Goal: Task Accomplishment & Management: Complete application form

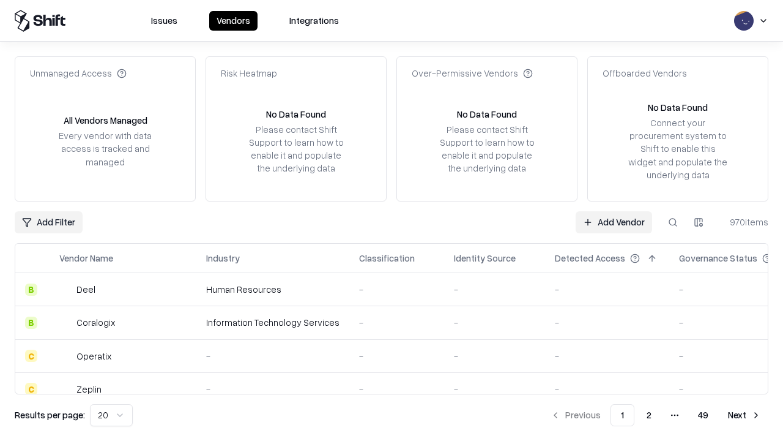
click at [614, 222] on link "Add Vendor" at bounding box center [614, 222] width 76 height 22
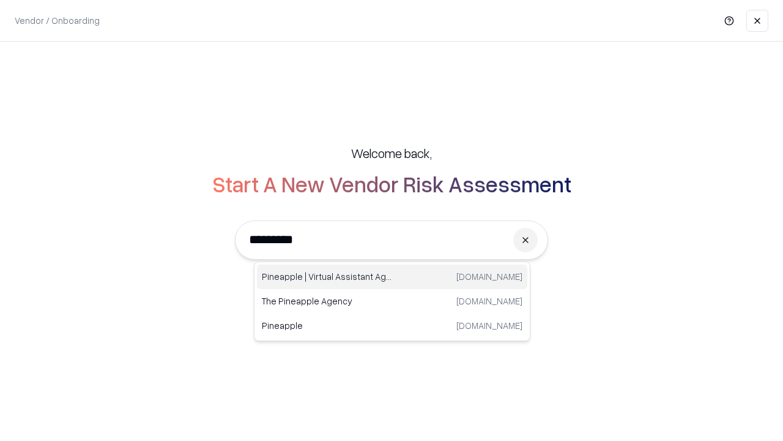
click at [392, 277] on div "Pineapple | Virtual Assistant Agency [DOMAIN_NAME]" at bounding box center [392, 276] width 270 height 24
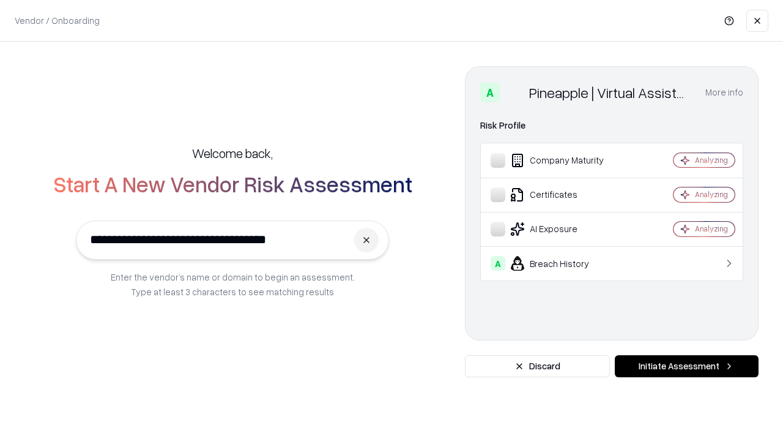
type input "**********"
click at [687, 366] on button "Initiate Assessment" at bounding box center [687, 366] width 144 height 22
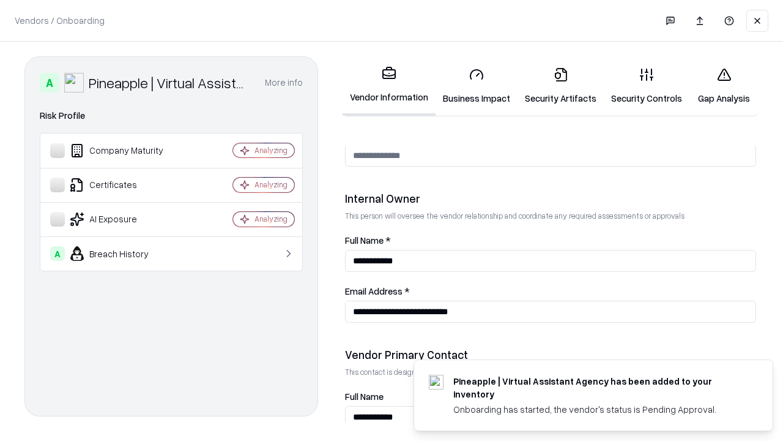
scroll to position [634, 0]
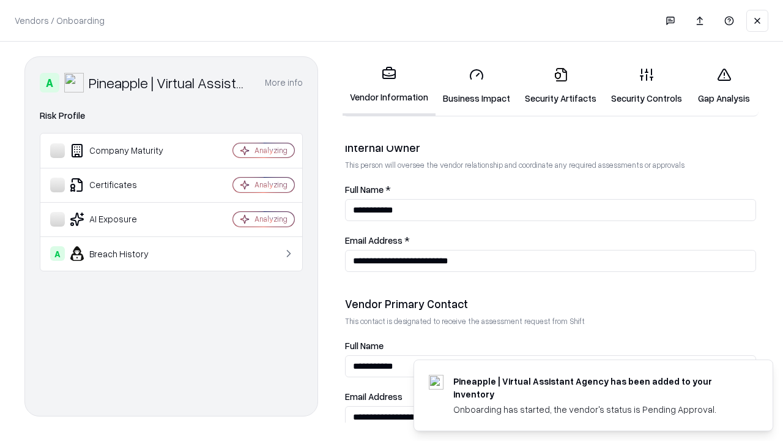
click at [561, 86] on link "Security Artifacts" at bounding box center [561, 86] width 86 height 57
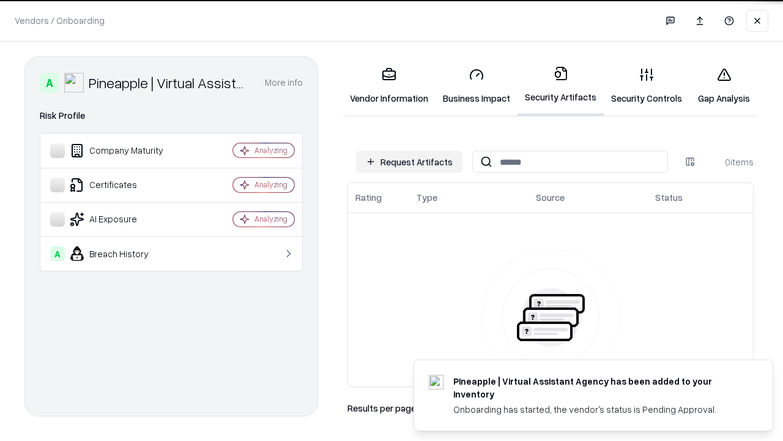
click at [409, 162] on button "Request Artifacts" at bounding box center [409, 162] width 106 height 22
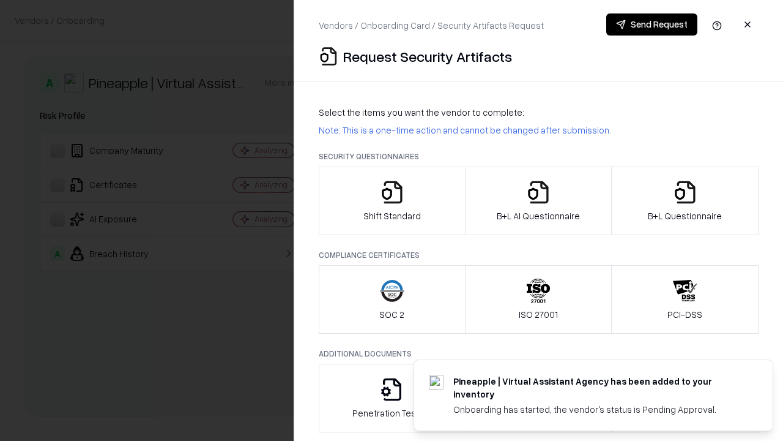
click at [685, 201] on icon "button" at bounding box center [685, 192] width 24 height 24
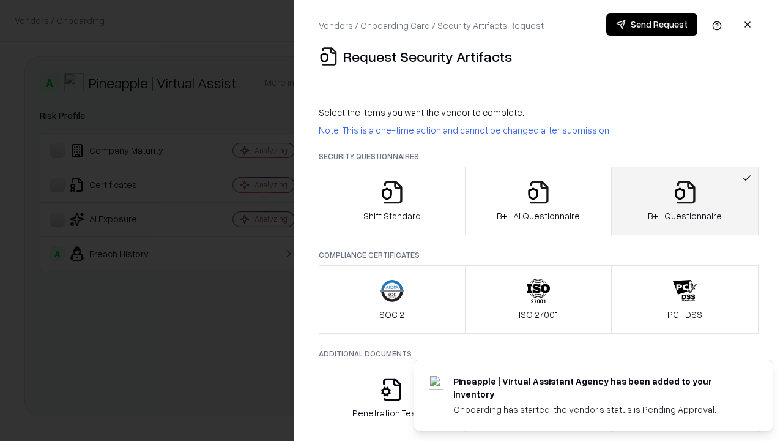
click at [538, 201] on icon "button" at bounding box center [538, 192] width 24 height 24
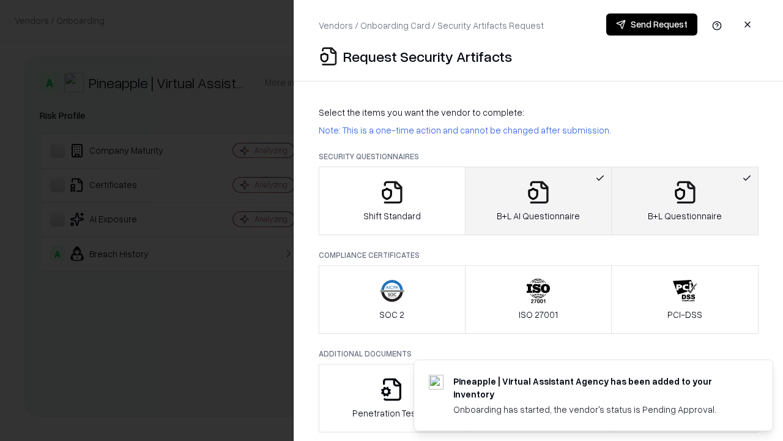
click at [652, 24] on button "Send Request" at bounding box center [651, 24] width 91 height 22
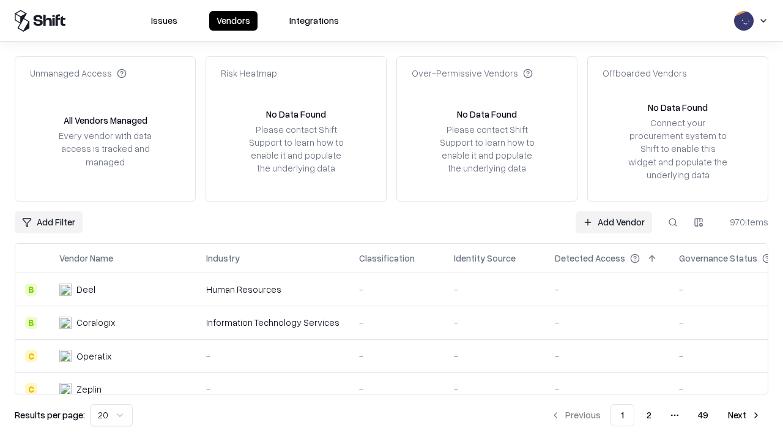
click at [673, 222] on button at bounding box center [673, 222] width 22 height 22
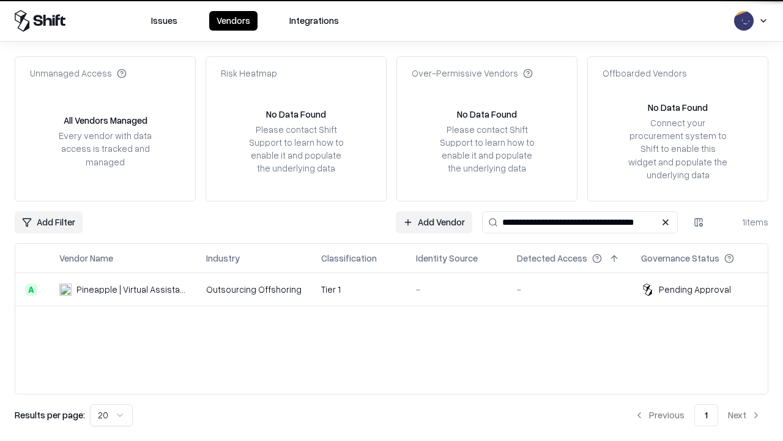
type input "**********"
click at [399, 289] on td "Tier 1" at bounding box center [358, 289] width 95 height 33
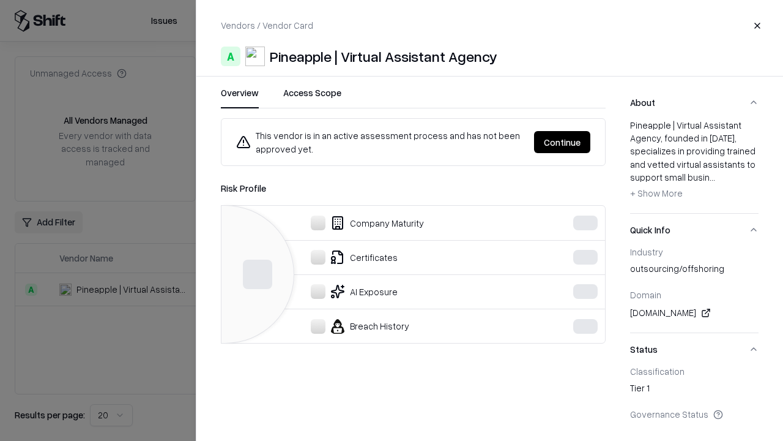
click at [590, 142] on button "Continue" at bounding box center [562, 142] width 56 height 22
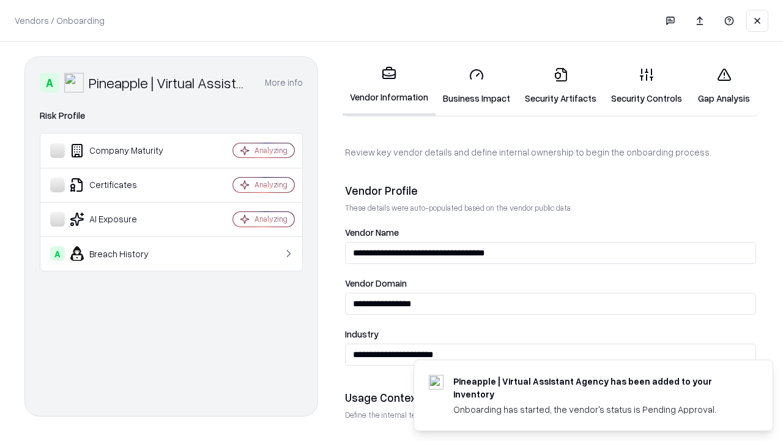
click at [561, 86] on link "Security Artifacts" at bounding box center [561, 86] width 86 height 57
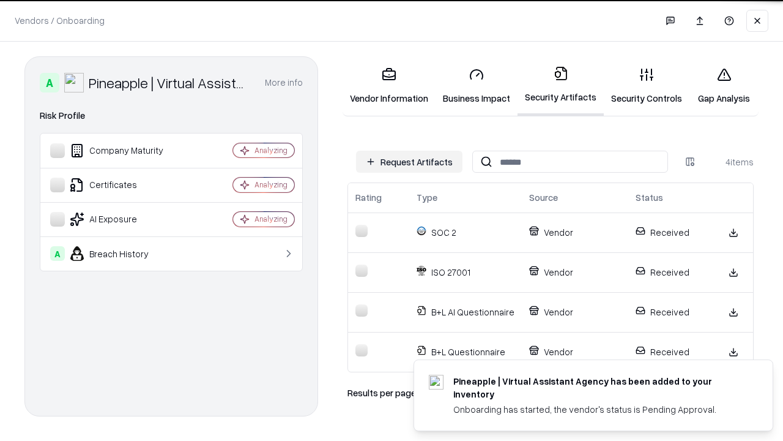
click at [724, 86] on link "Gap Analysis" at bounding box center [724, 86] width 69 height 57
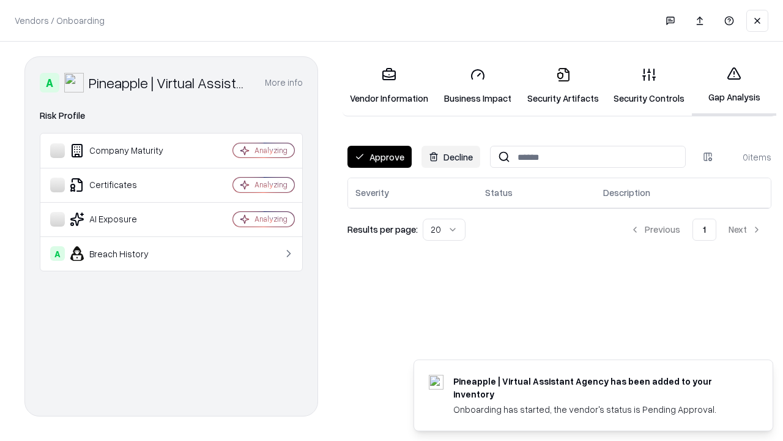
click at [379, 157] on button "Approve" at bounding box center [380, 157] width 64 height 22
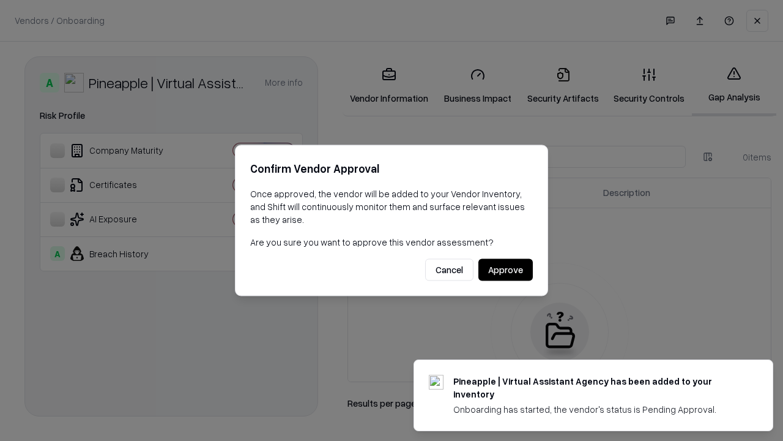
click at [505, 269] on button "Approve" at bounding box center [506, 270] width 54 height 22
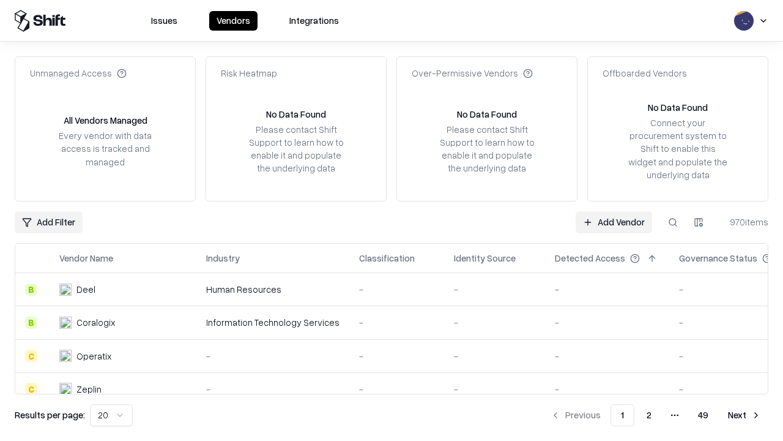
type input "**********"
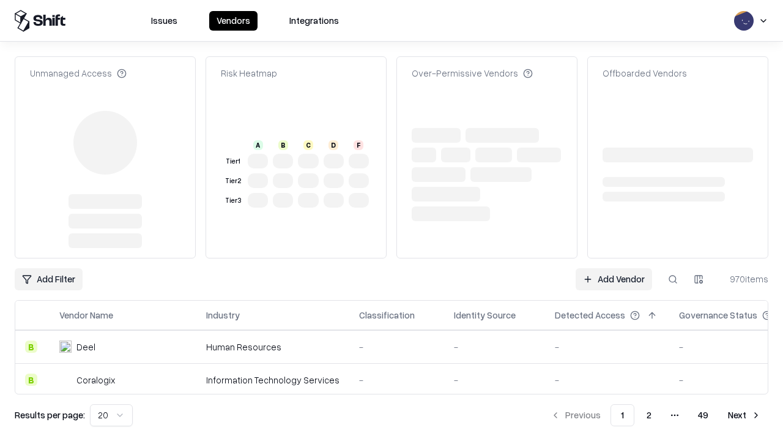
click at [614, 268] on link "Add Vendor" at bounding box center [614, 279] width 76 height 22
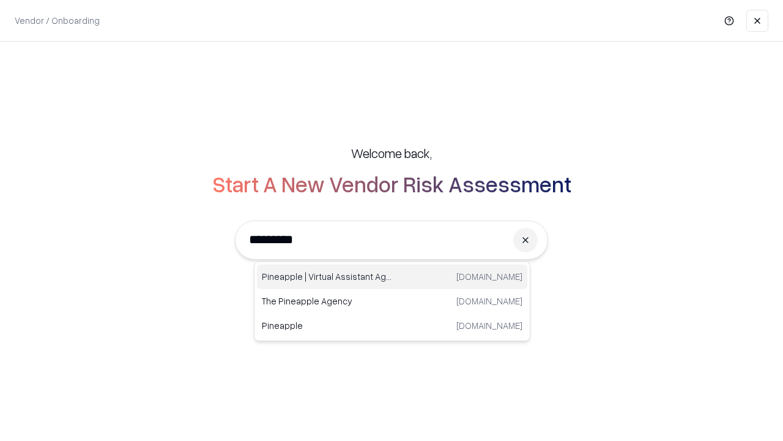
click at [392, 277] on div "Pineapple | Virtual Assistant Agency [DOMAIN_NAME]" at bounding box center [392, 276] width 270 height 24
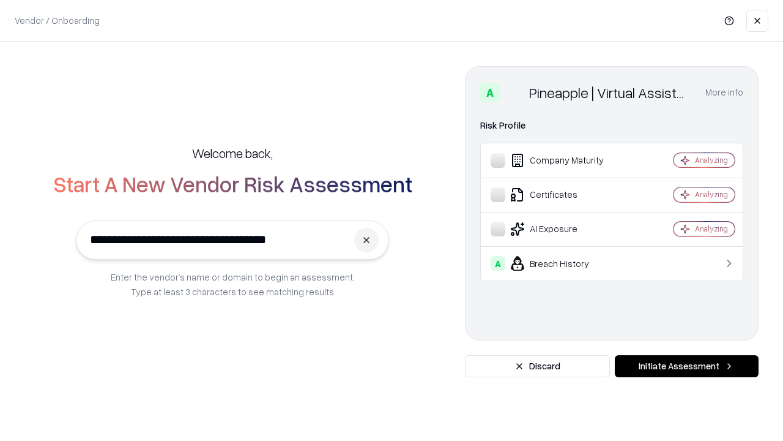
type input "**********"
click at [687, 366] on button "Initiate Assessment" at bounding box center [687, 366] width 144 height 22
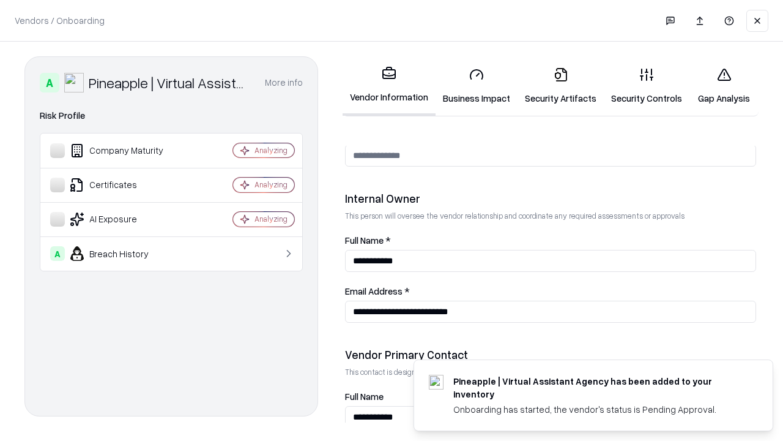
scroll to position [634, 0]
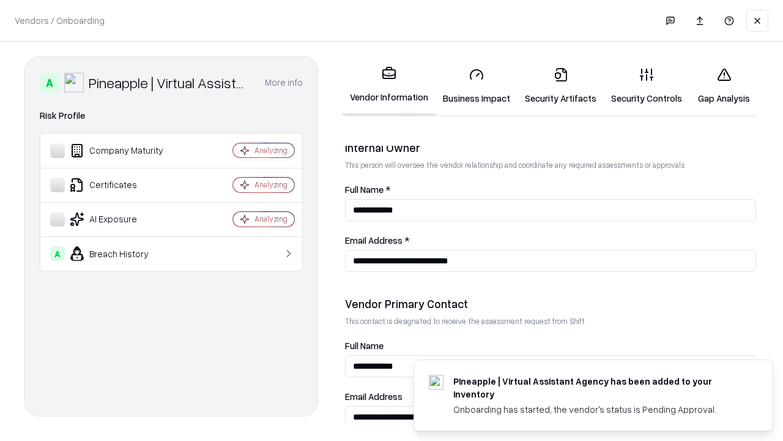
click at [724, 86] on link "Gap Analysis" at bounding box center [724, 86] width 69 height 57
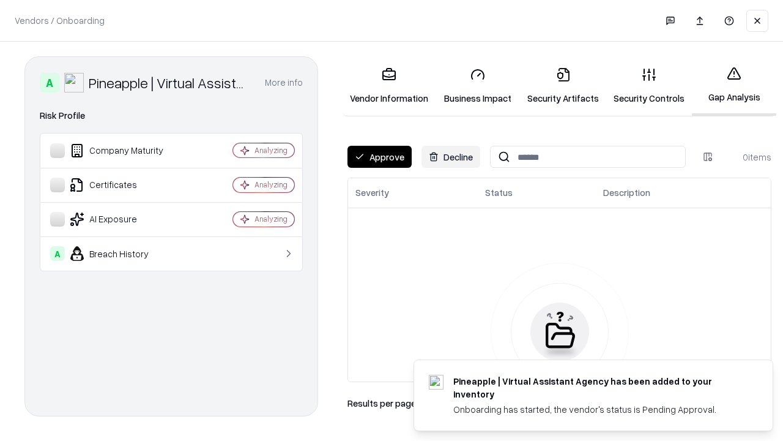
click at [379, 157] on button "Approve" at bounding box center [380, 157] width 64 height 22
